Goal: Task Accomplishment & Management: Manage account settings

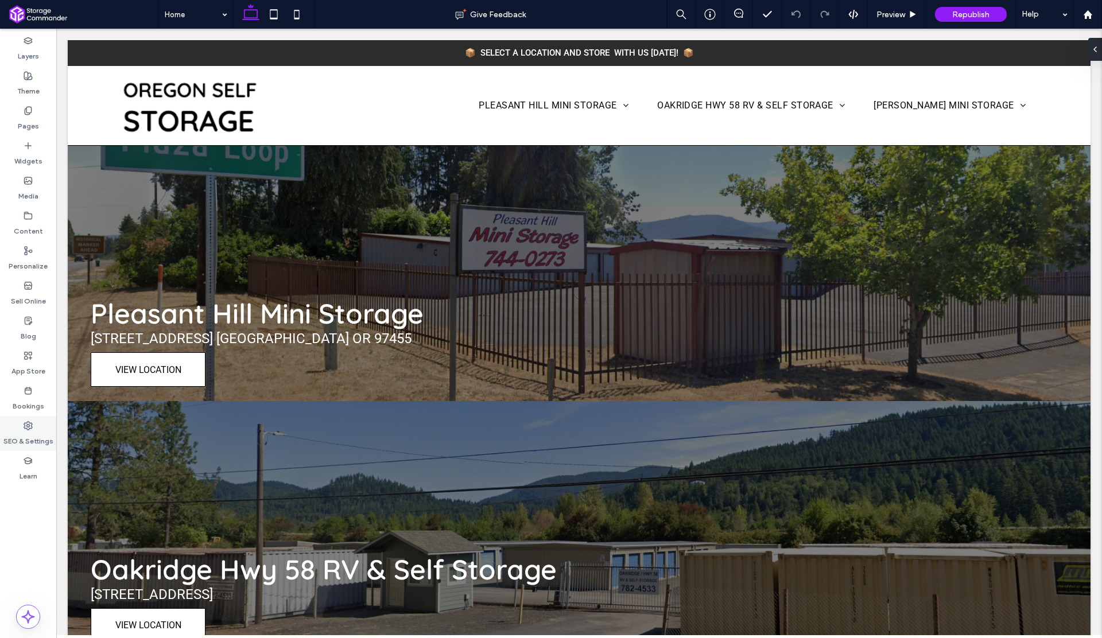
click at [22, 434] on label "SEO & Settings" at bounding box center [28, 438] width 50 height 16
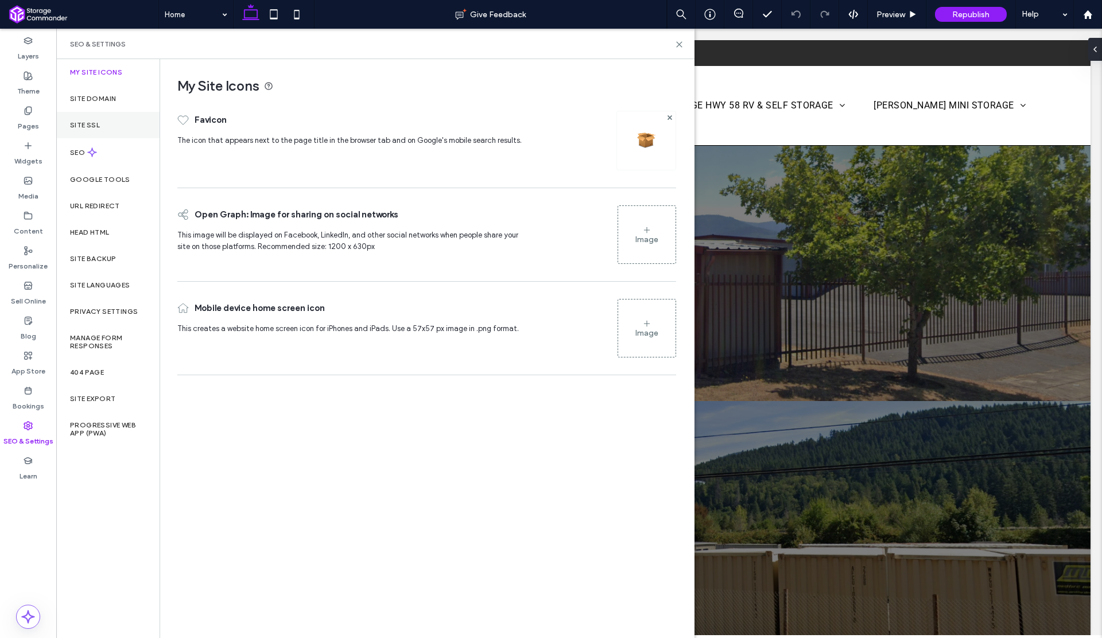
click at [75, 130] on div "Site SSL" at bounding box center [107, 125] width 103 height 26
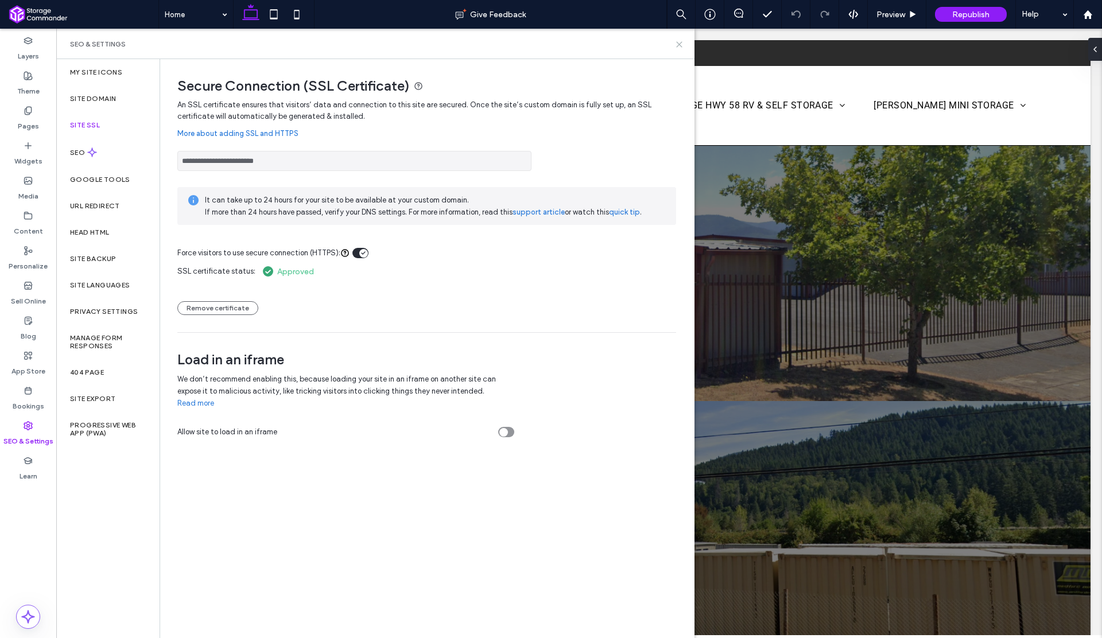
click at [678, 45] on icon at bounding box center [679, 44] width 9 height 9
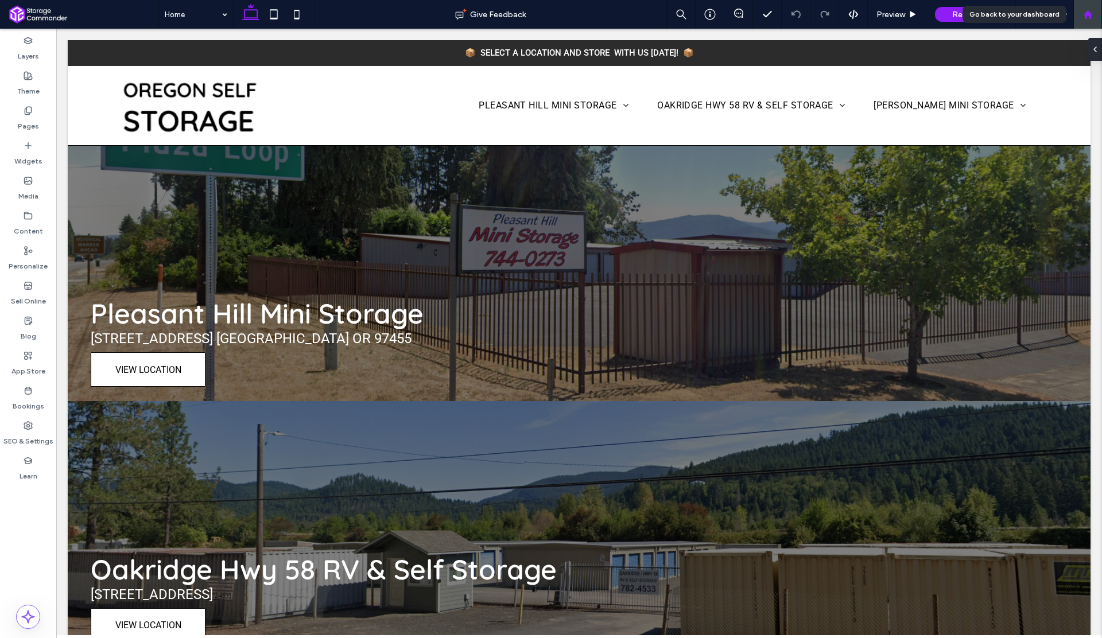
click at [1084, 11] on icon at bounding box center [1088, 15] width 10 height 10
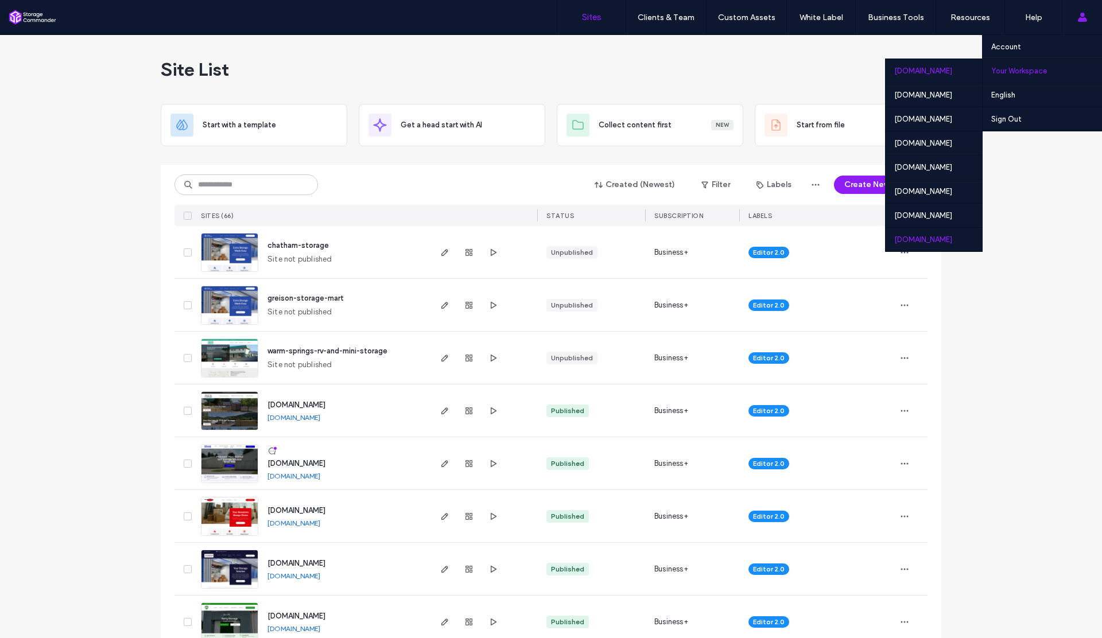
click at [886, 234] on div "[DOMAIN_NAME]" at bounding box center [934, 239] width 96 height 24
